Goal: Task Accomplishment & Management: Manage account settings

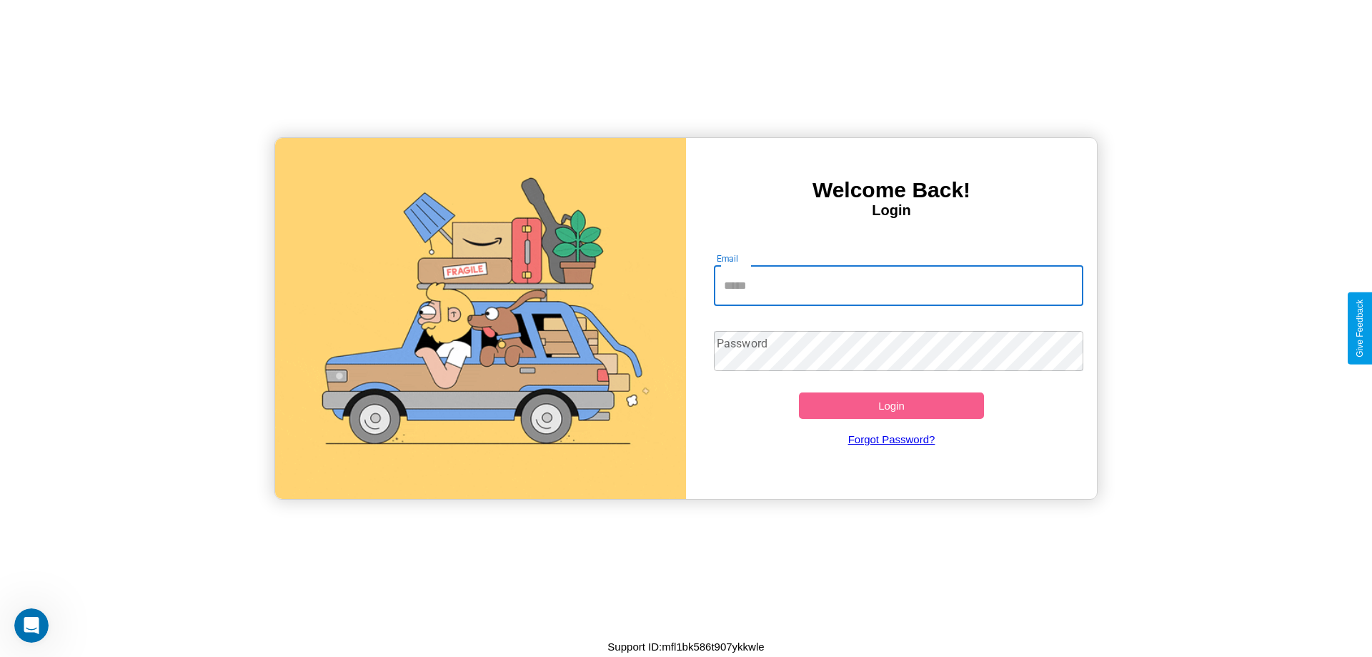
click at [898, 285] on input "Email" at bounding box center [899, 286] width 370 height 40
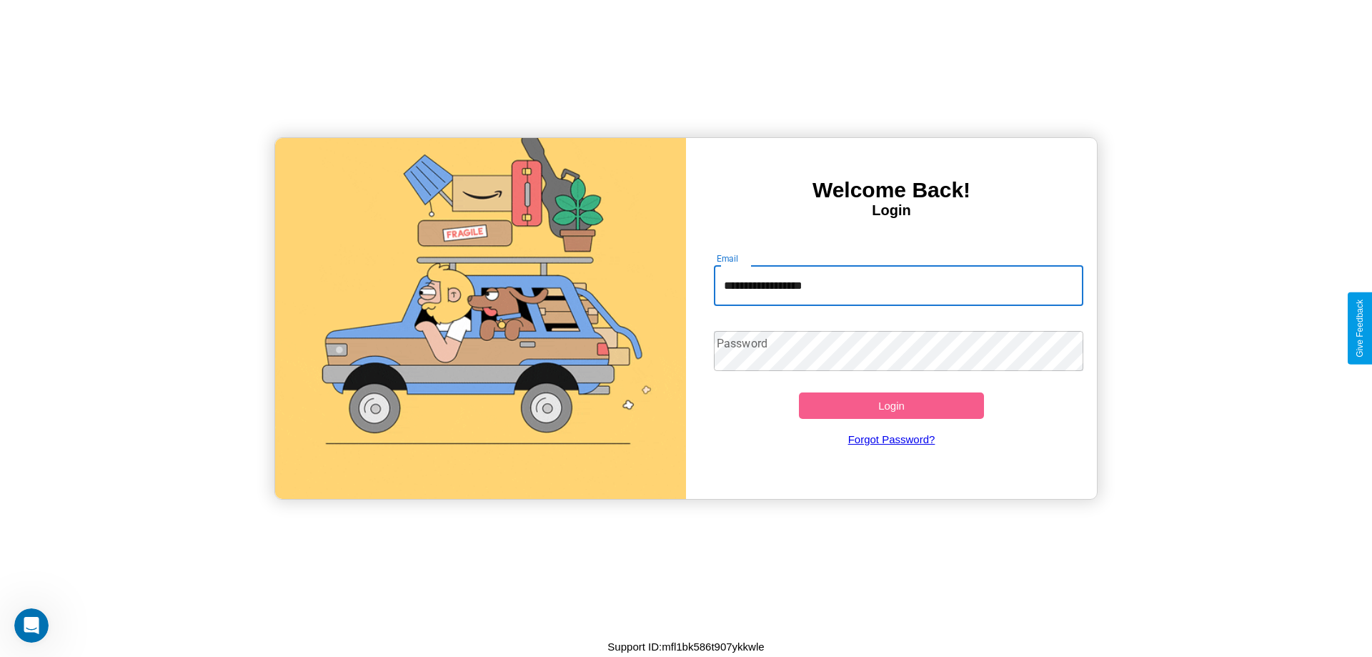
type input "**********"
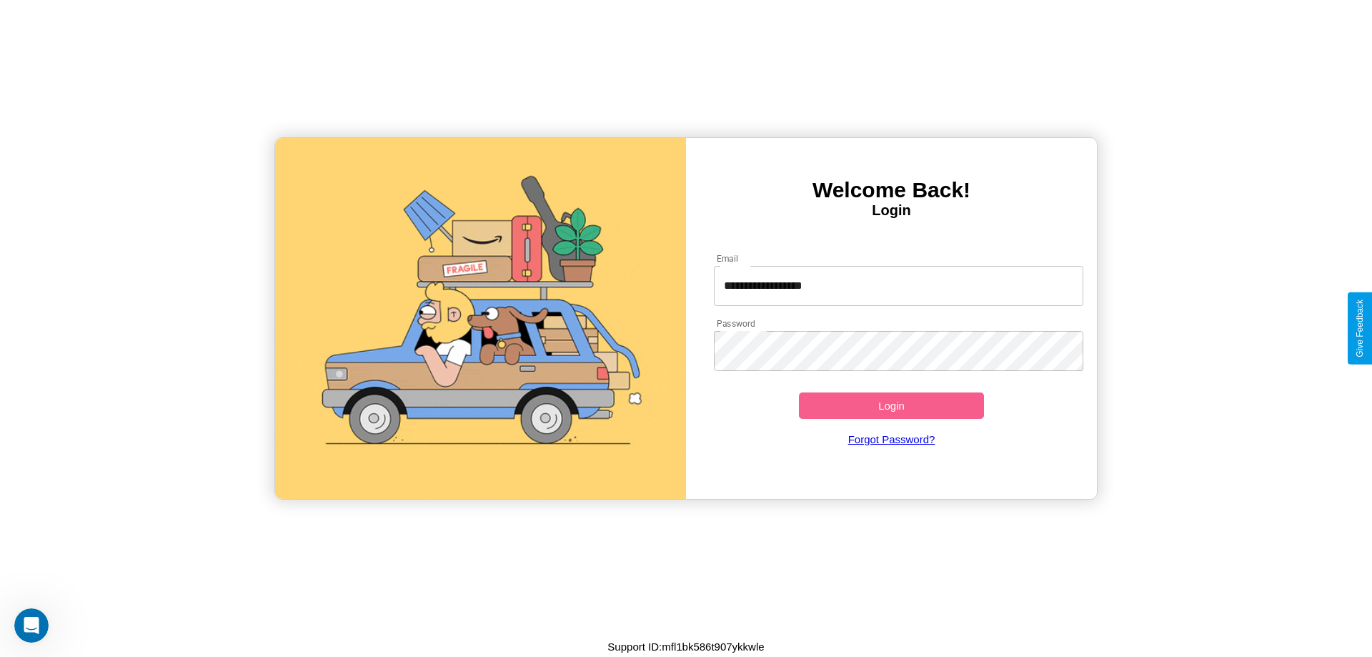
click at [891, 405] on button "Login" at bounding box center [891, 405] width 185 height 26
